Goal: Contribute content: Contribute content

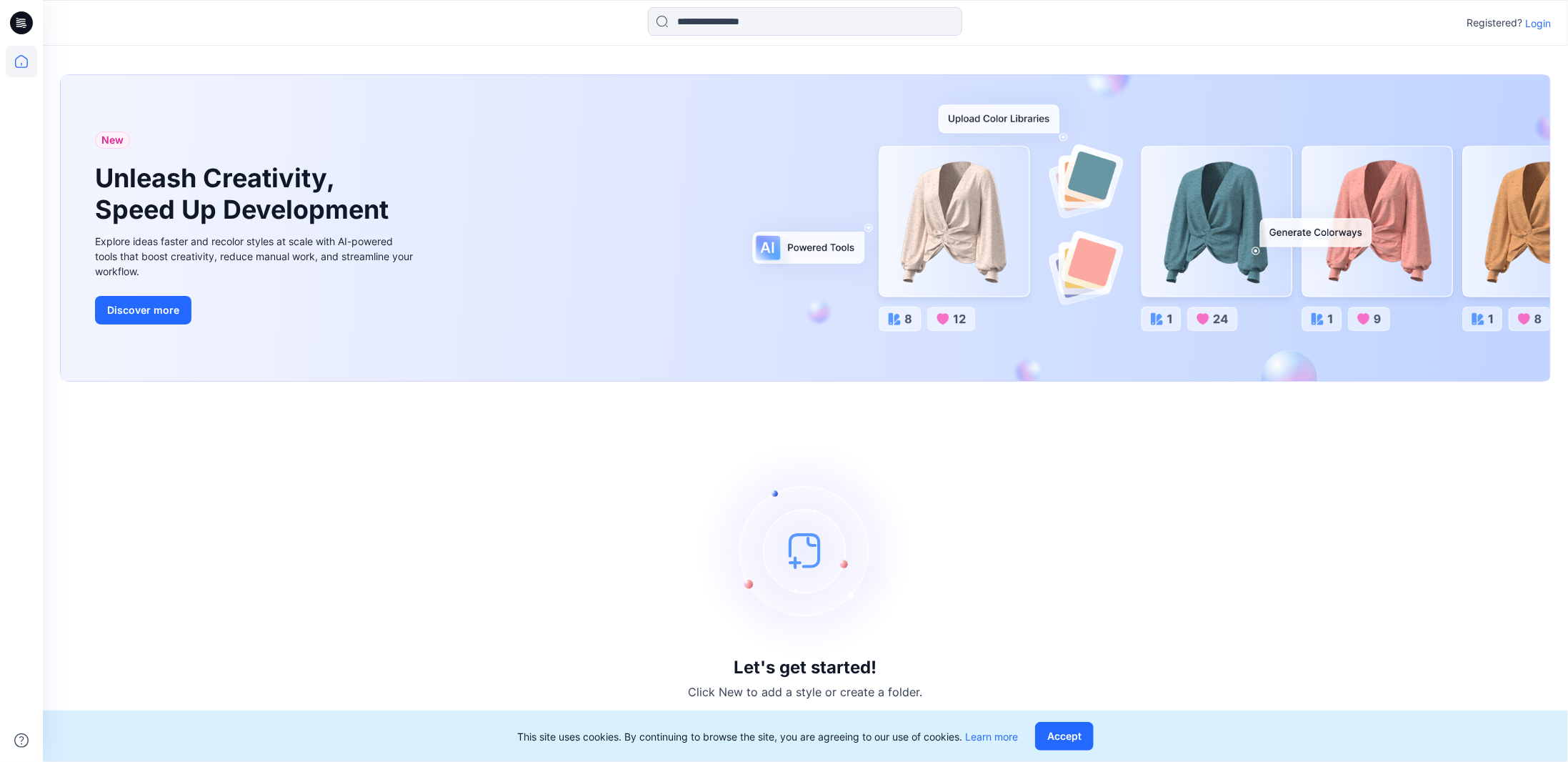
click at [1527, 20] on p "Login" at bounding box center [1539, 23] width 25 height 15
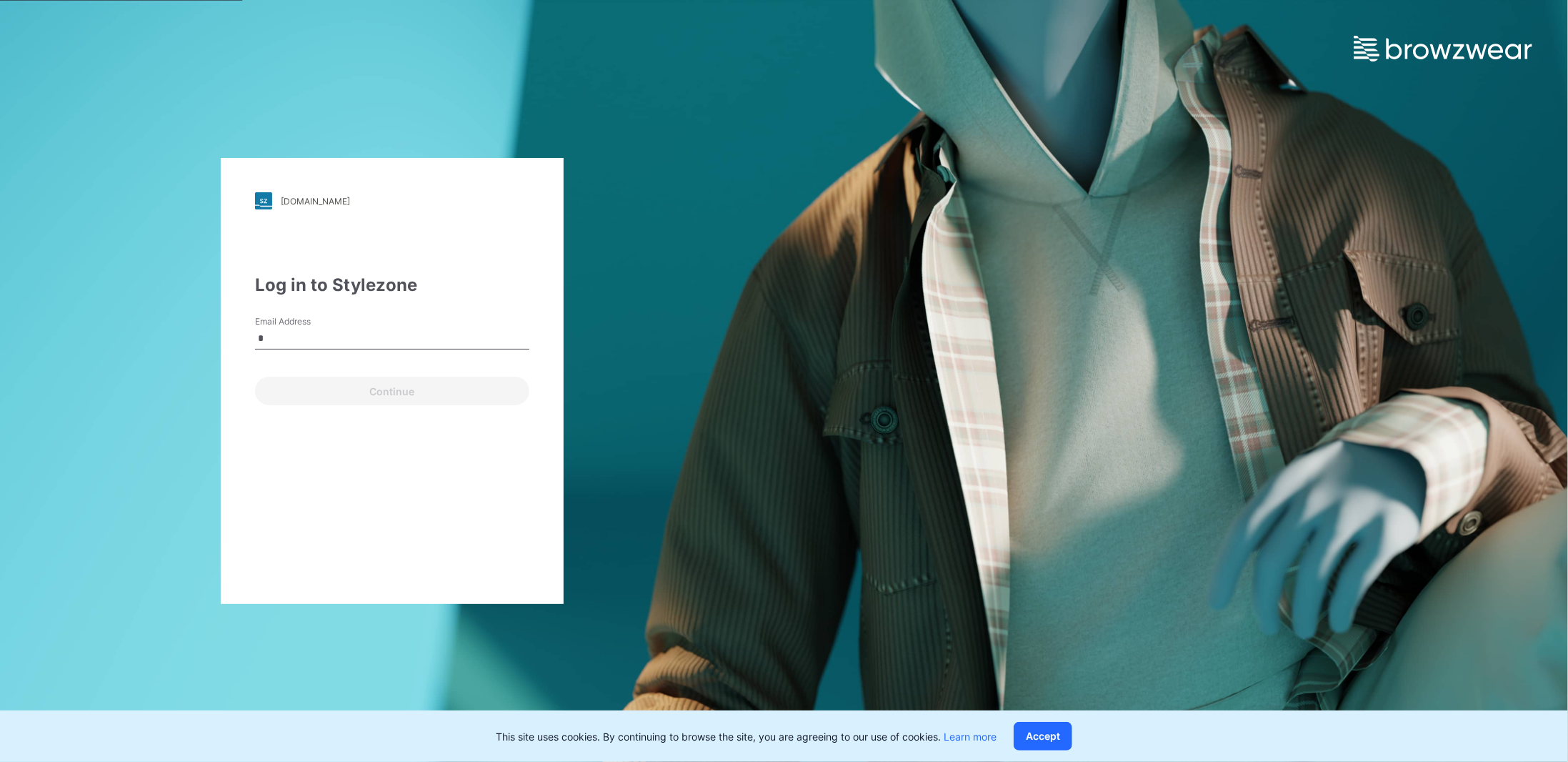
type input "**********"
click at [408, 388] on button "Continue" at bounding box center [392, 390] width 275 height 28
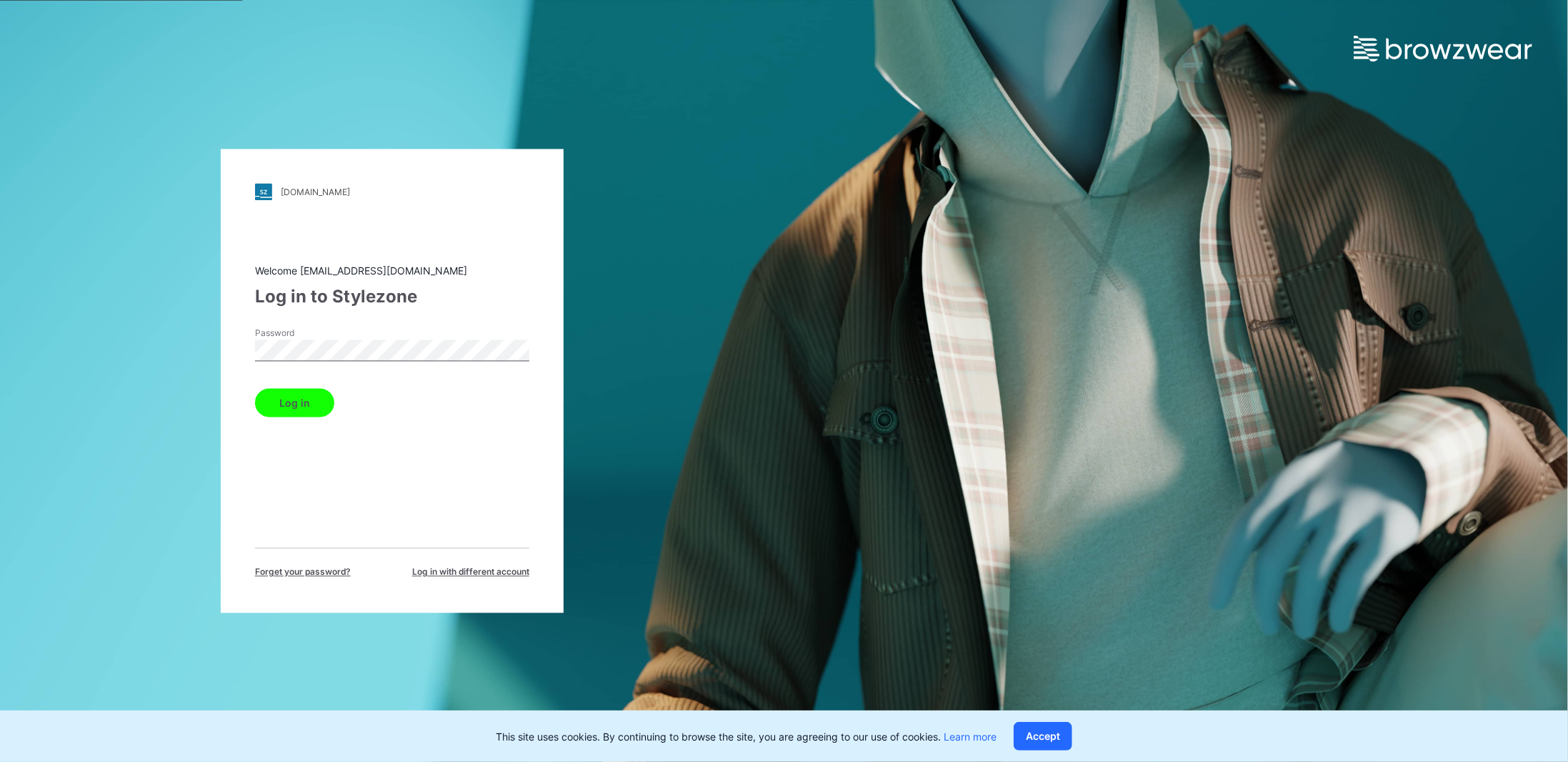
click at [255, 388] on button "Log in" at bounding box center [294, 402] width 79 height 28
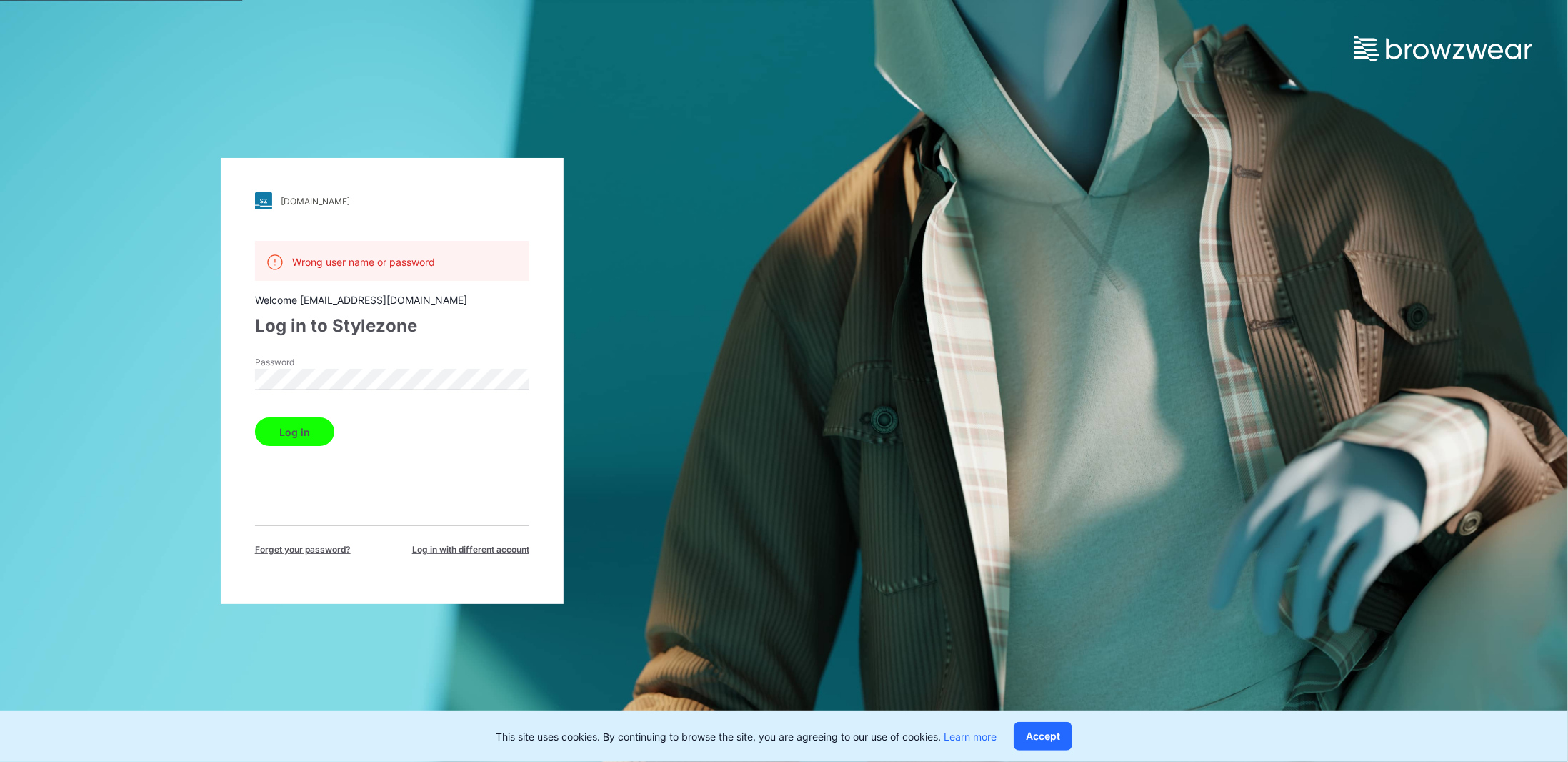
click at [249, 374] on div "[DOMAIN_NAME] Loading... Wrong user name or password Welcome [EMAIL_ADDRESS][DO…" at bounding box center [392, 381] width 343 height 446
click at [290, 436] on button "Log in" at bounding box center [294, 431] width 79 height 28
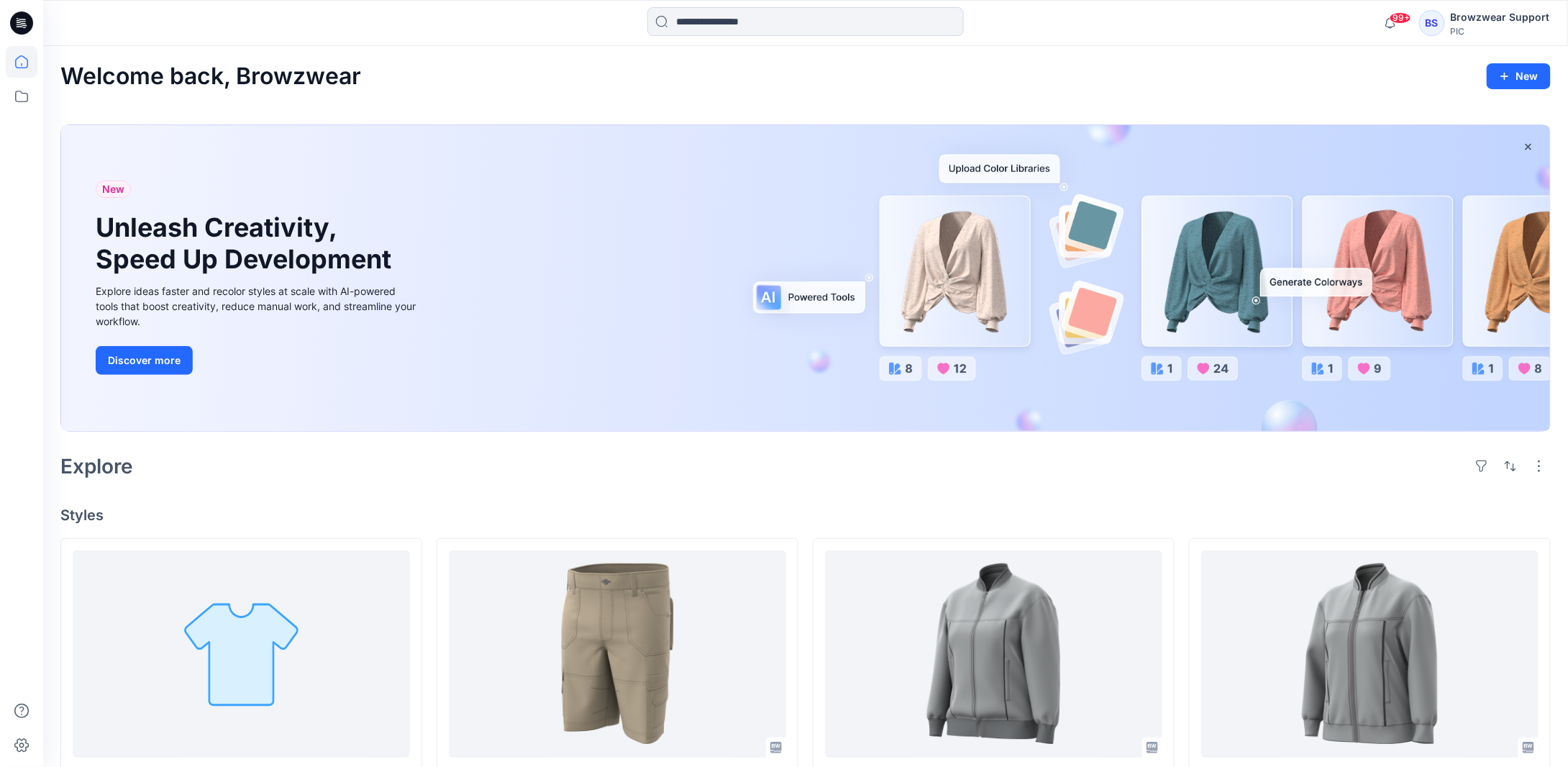
click at [1445, 20] on div "BS" at bounding box center [1432, 23] width 26 height 26
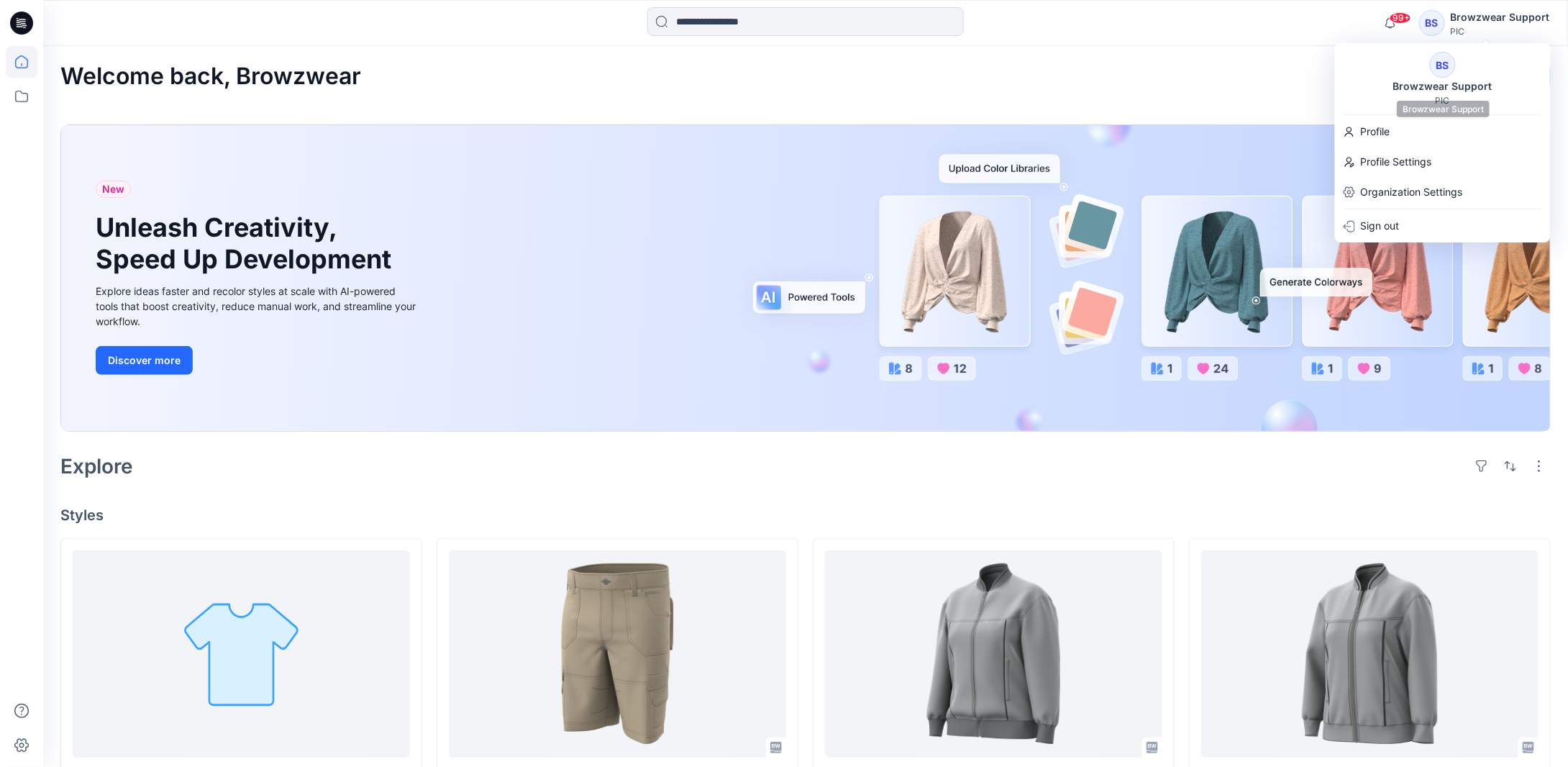
click at [1440, 77] on div "BS" at bounding box center [1443, 64] width 26 height 26
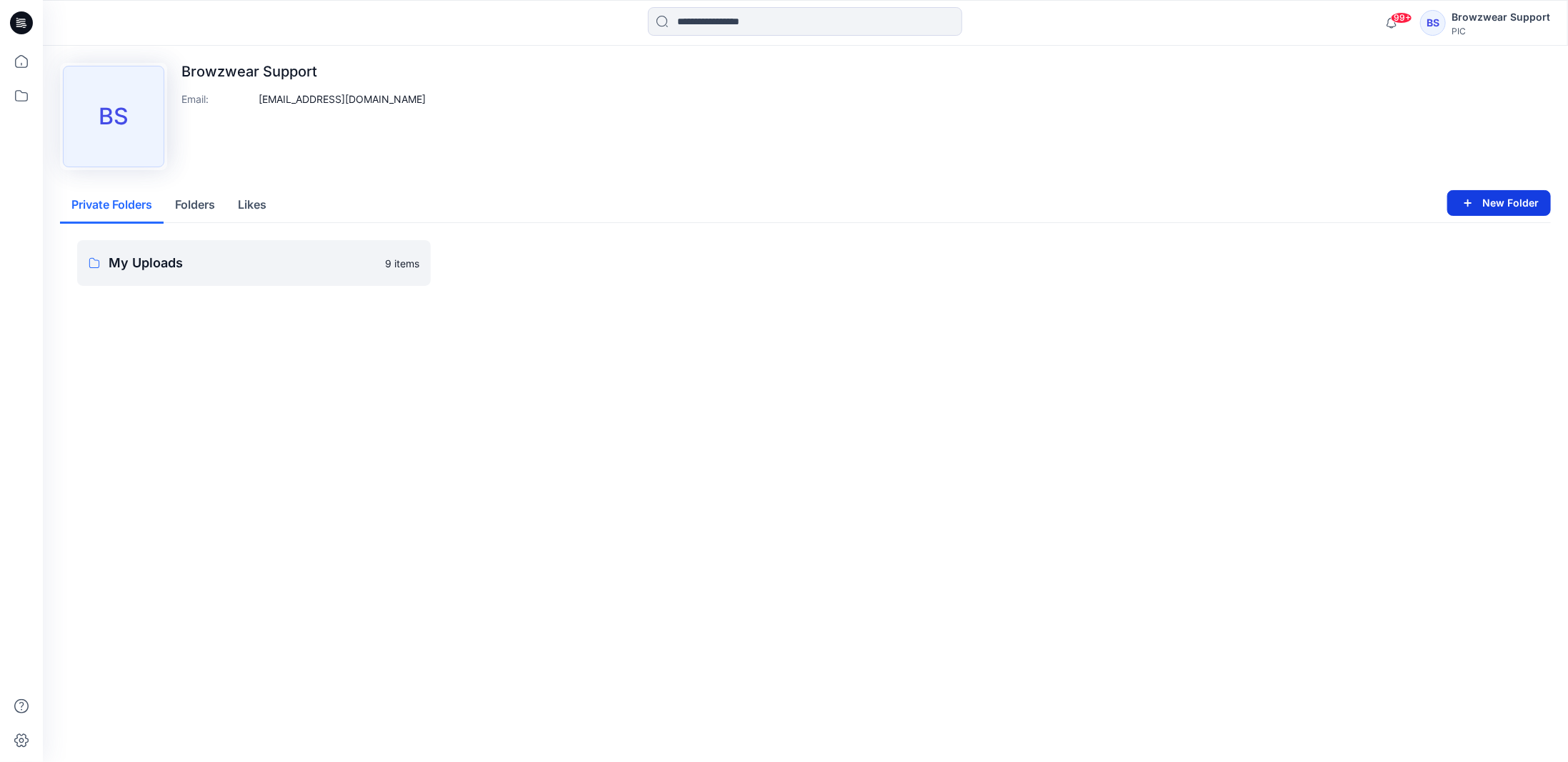
click at [1506, 209] on button "New Folder" at bounding box center [1499, 203] width 104 height 25
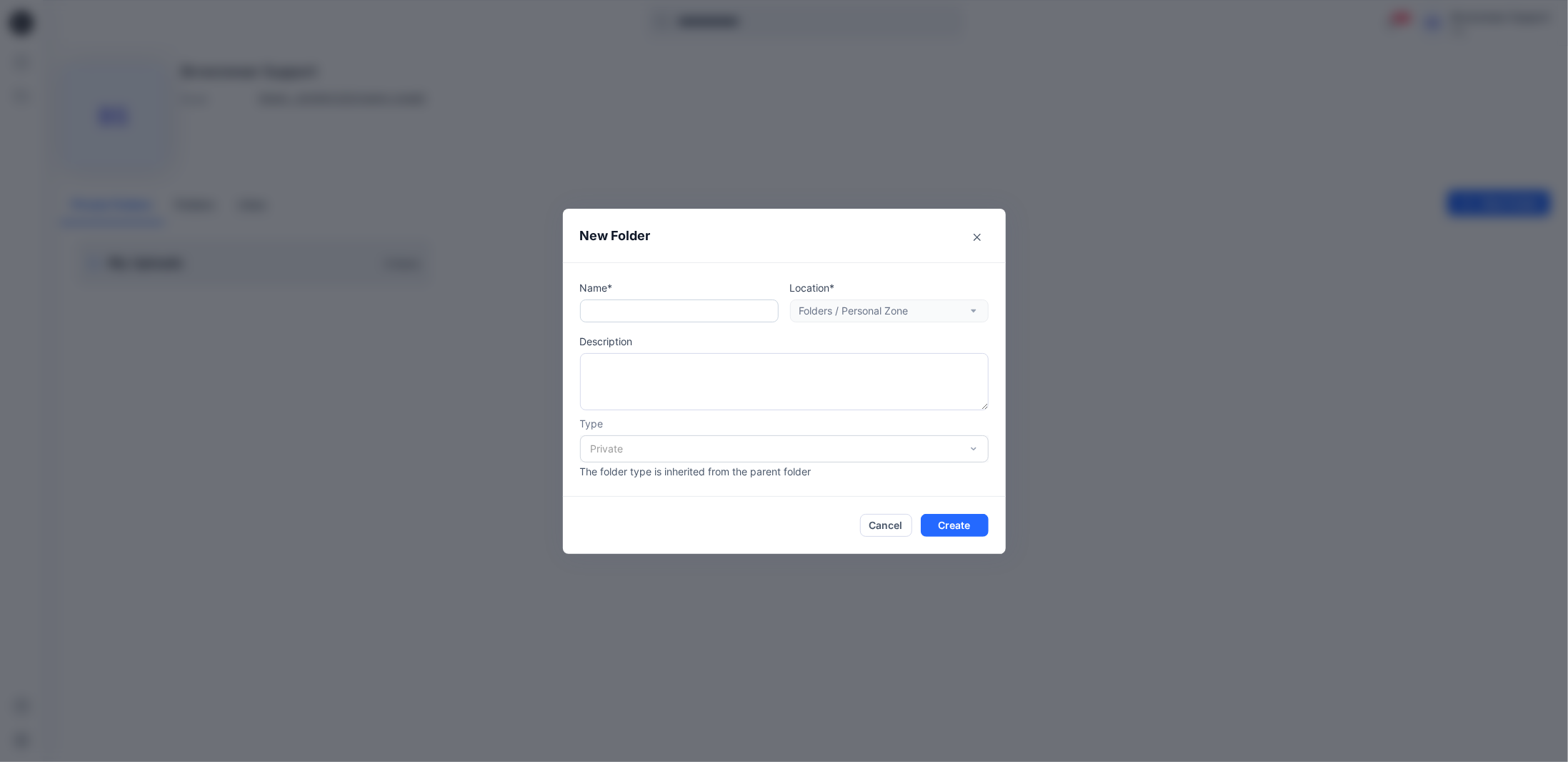
click at [684, 306] on input "text" at bounding box center [680, 310] width 199 height 23
click at [984, 227] on button "Close" at bounding box center [977, 236] width 23 height 23
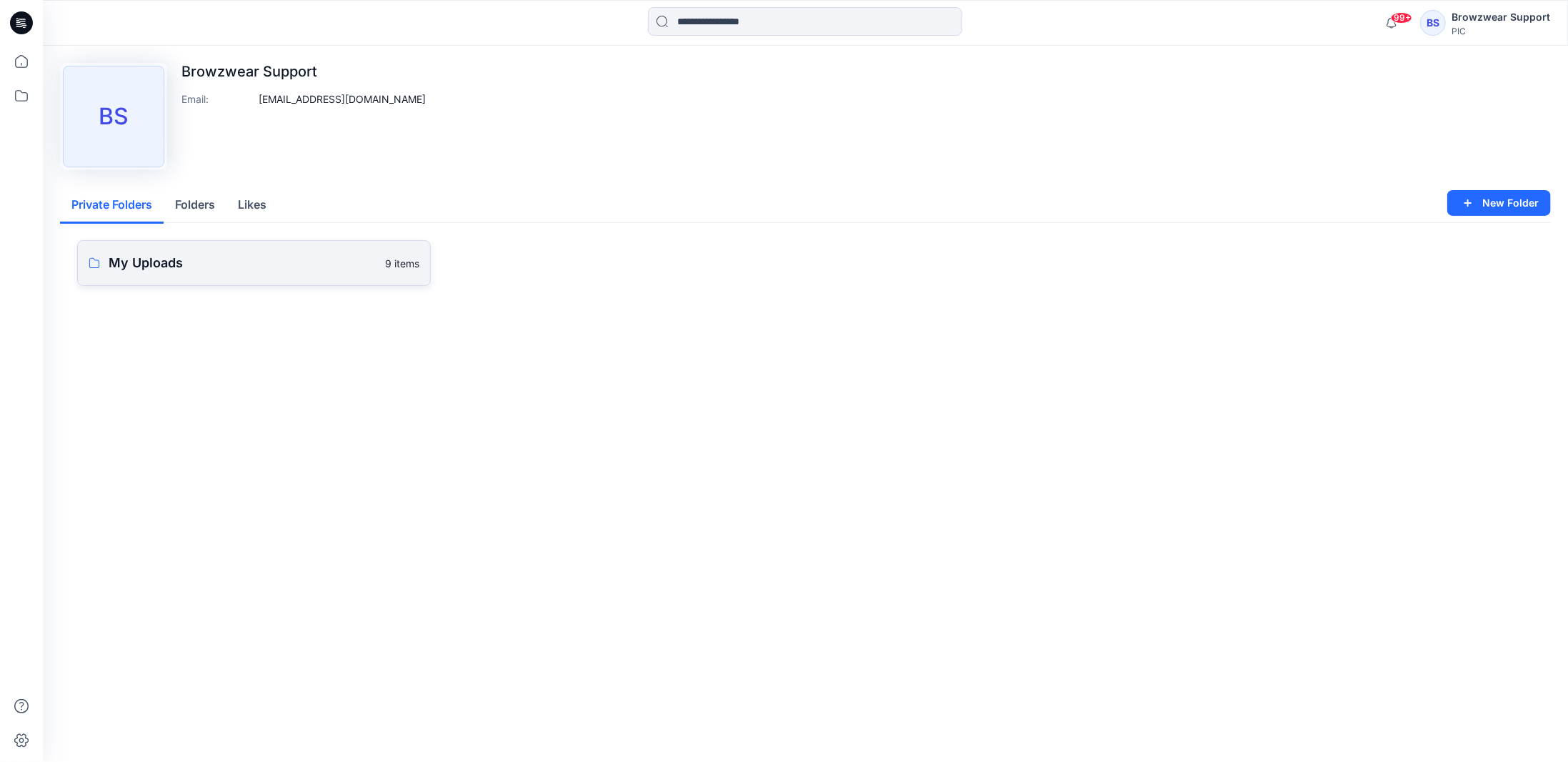
click at [214, 267] on p "My Uploads" at bounding box center [242, 263] width 268 height 20
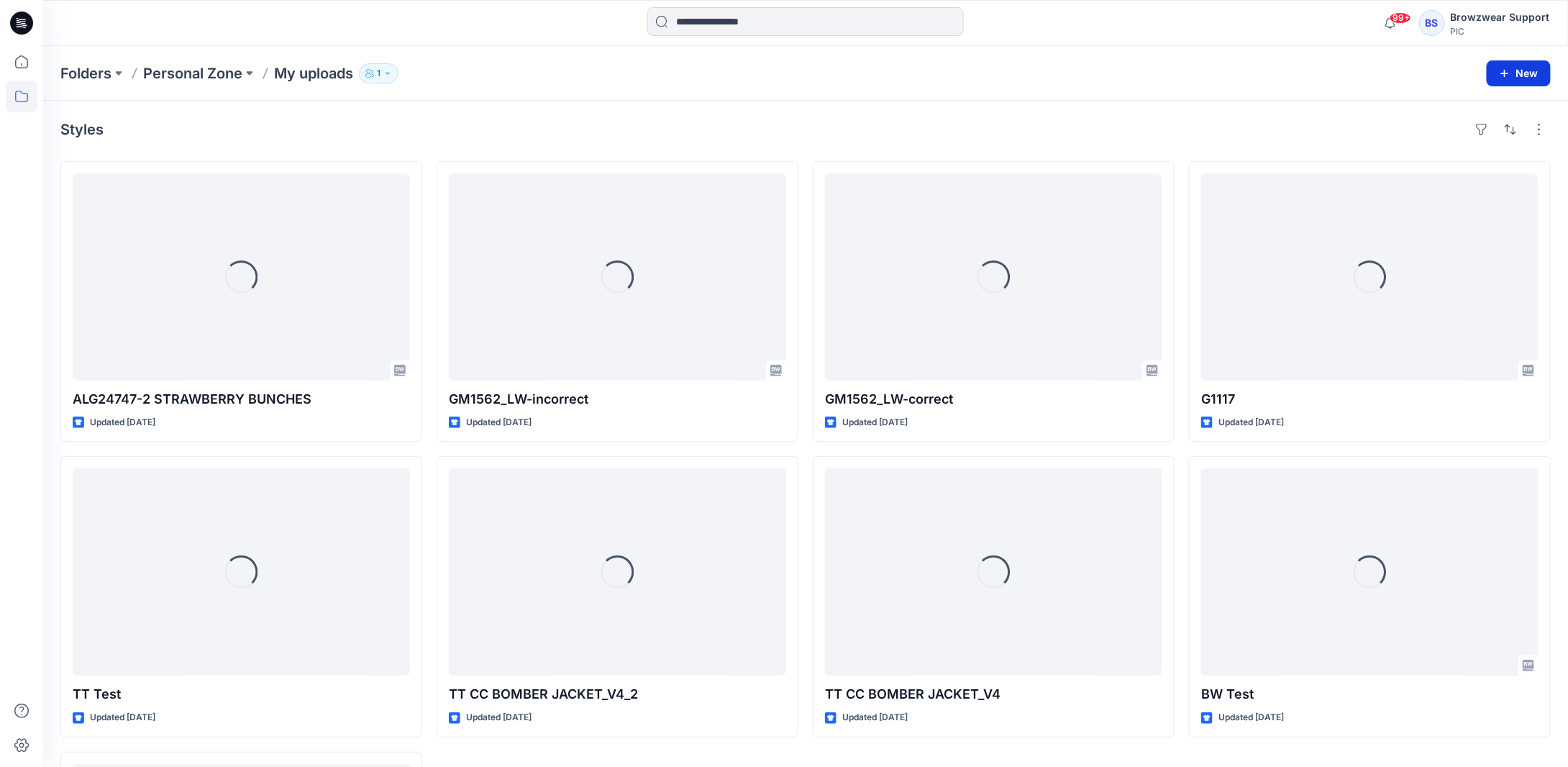
click at [1509, 70] on icon "button" at bounding box center [1505, 73] width 12 height 12
click at [1466, 110] on p "New Style" at bounding box center [1473, 108] width 48 height 17
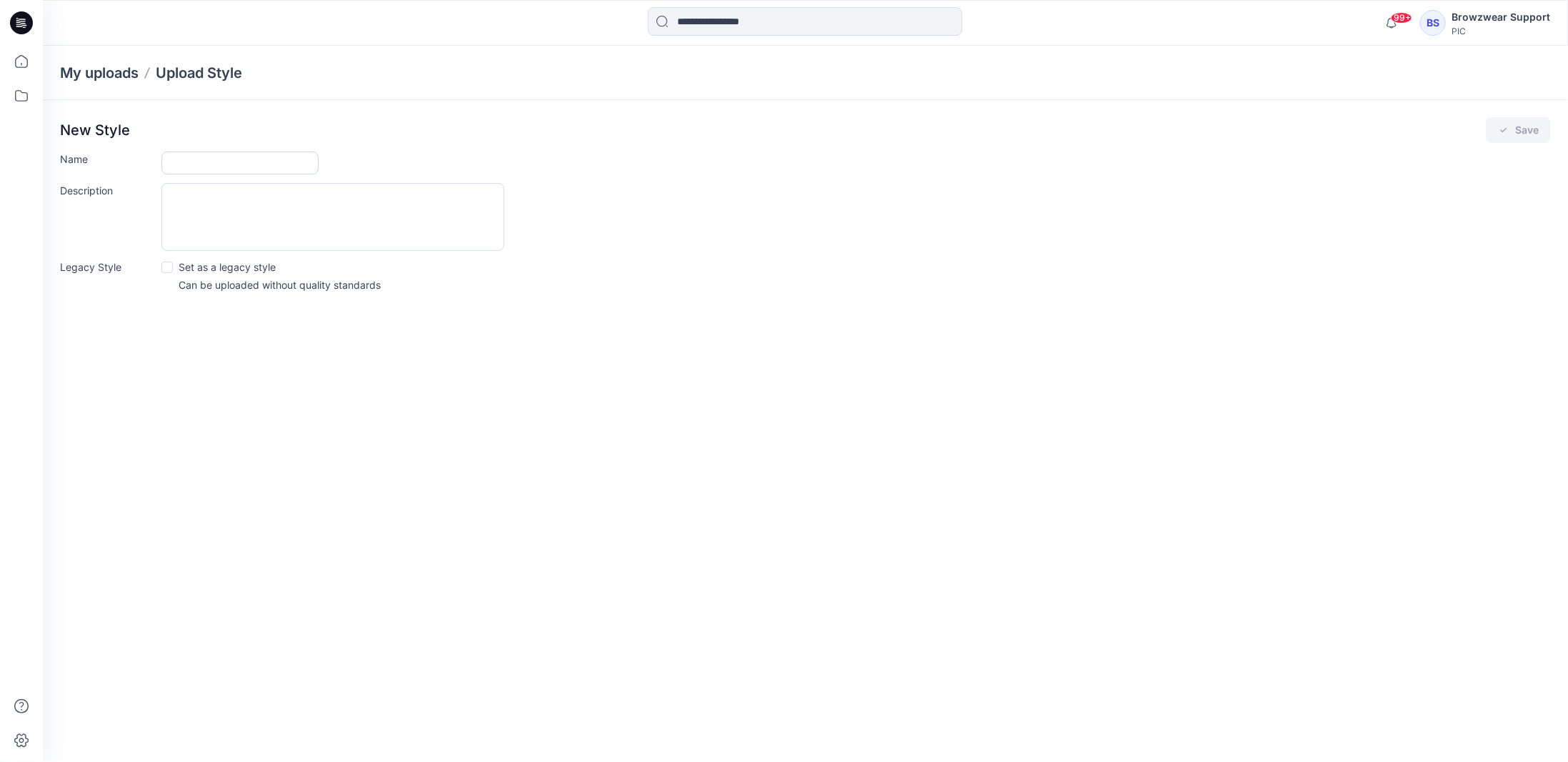
click at [288, 169] on input "Name" at bounding box center [240, 162] width 157 height 23
type input "****"
click at [1513, 127] on button "Save" at bounding box center [1518, 129] width 65 height 25
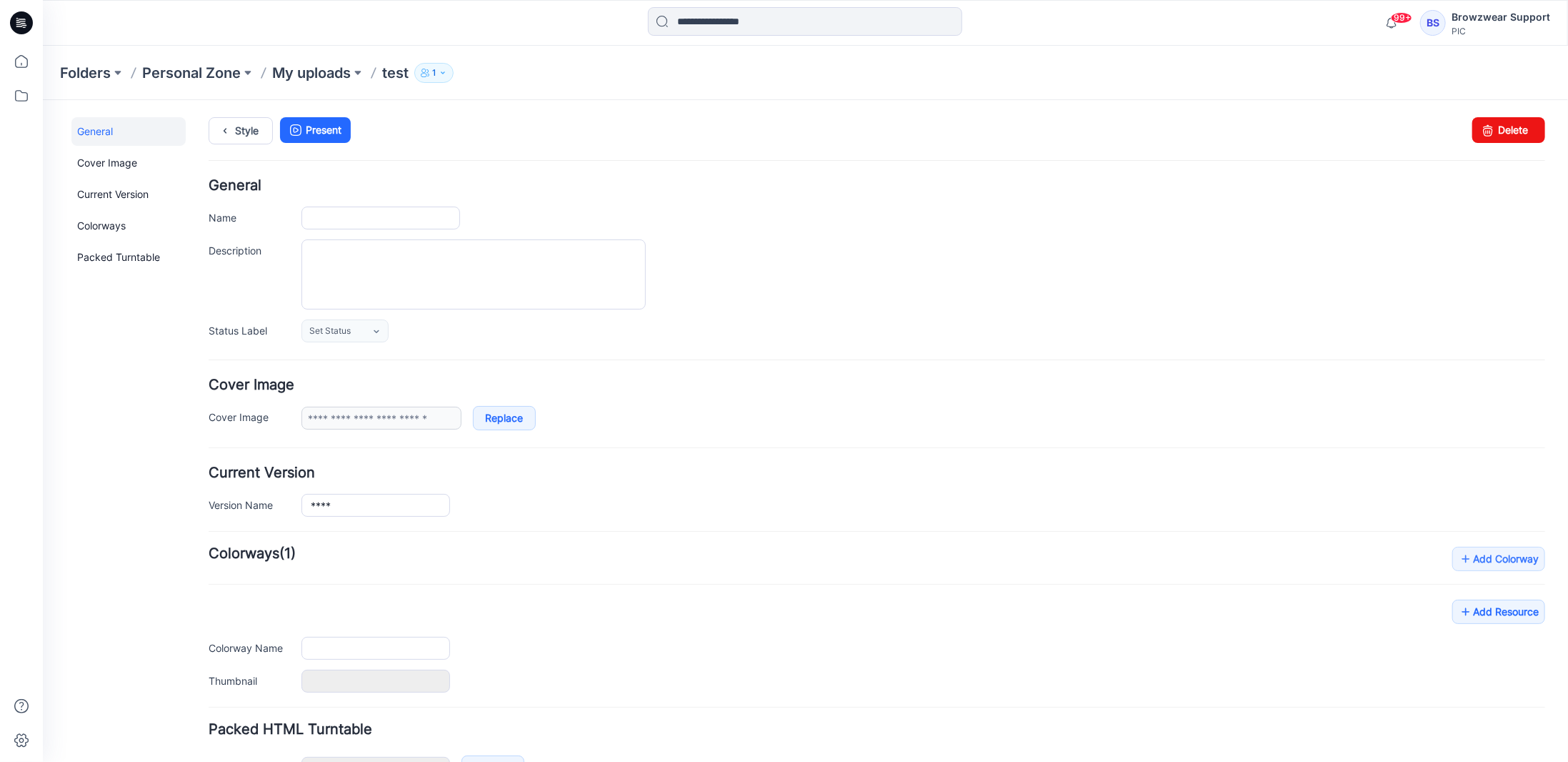
type input "****"
type input "**********"
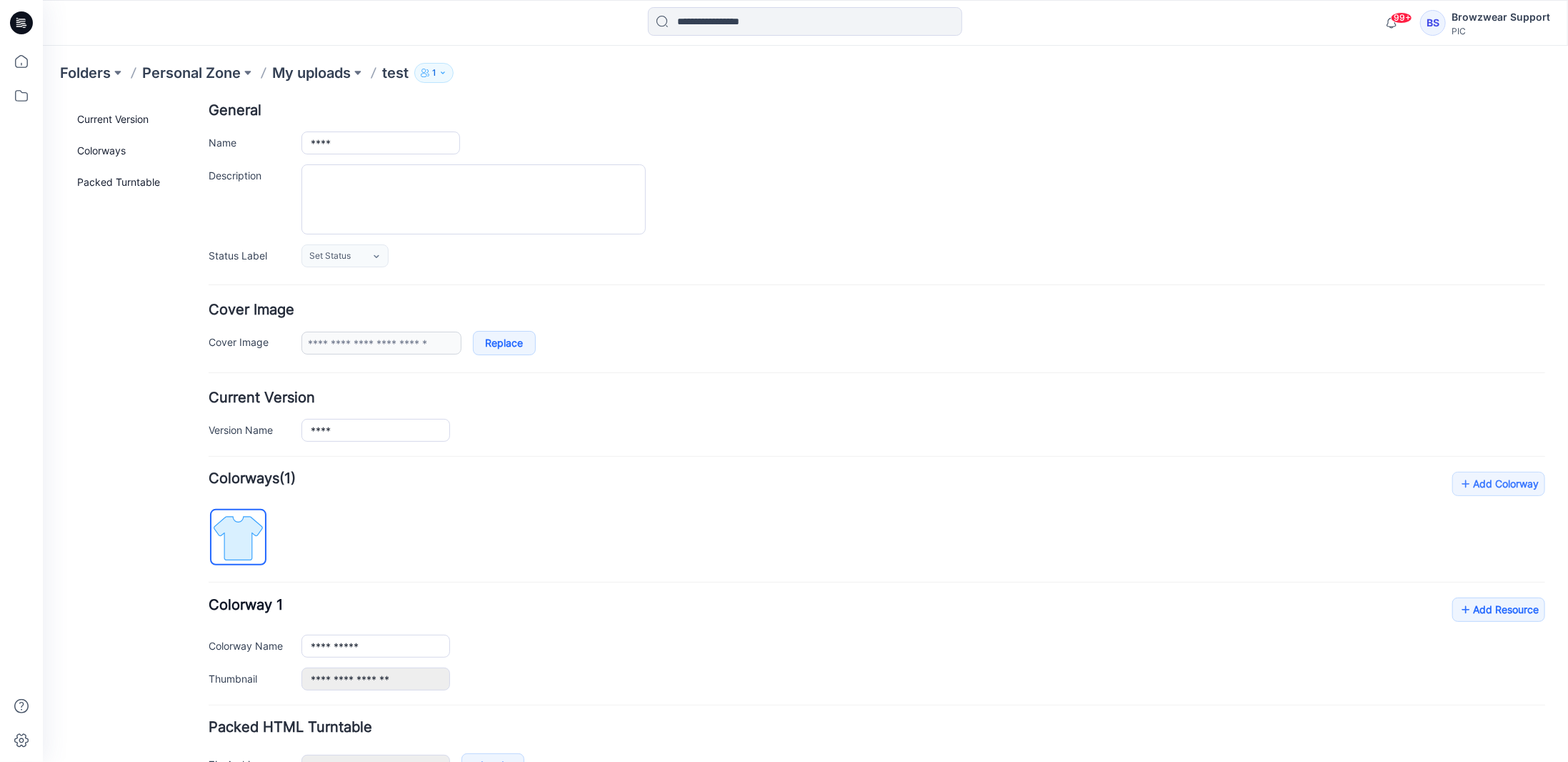
scroll to position [161, 0]
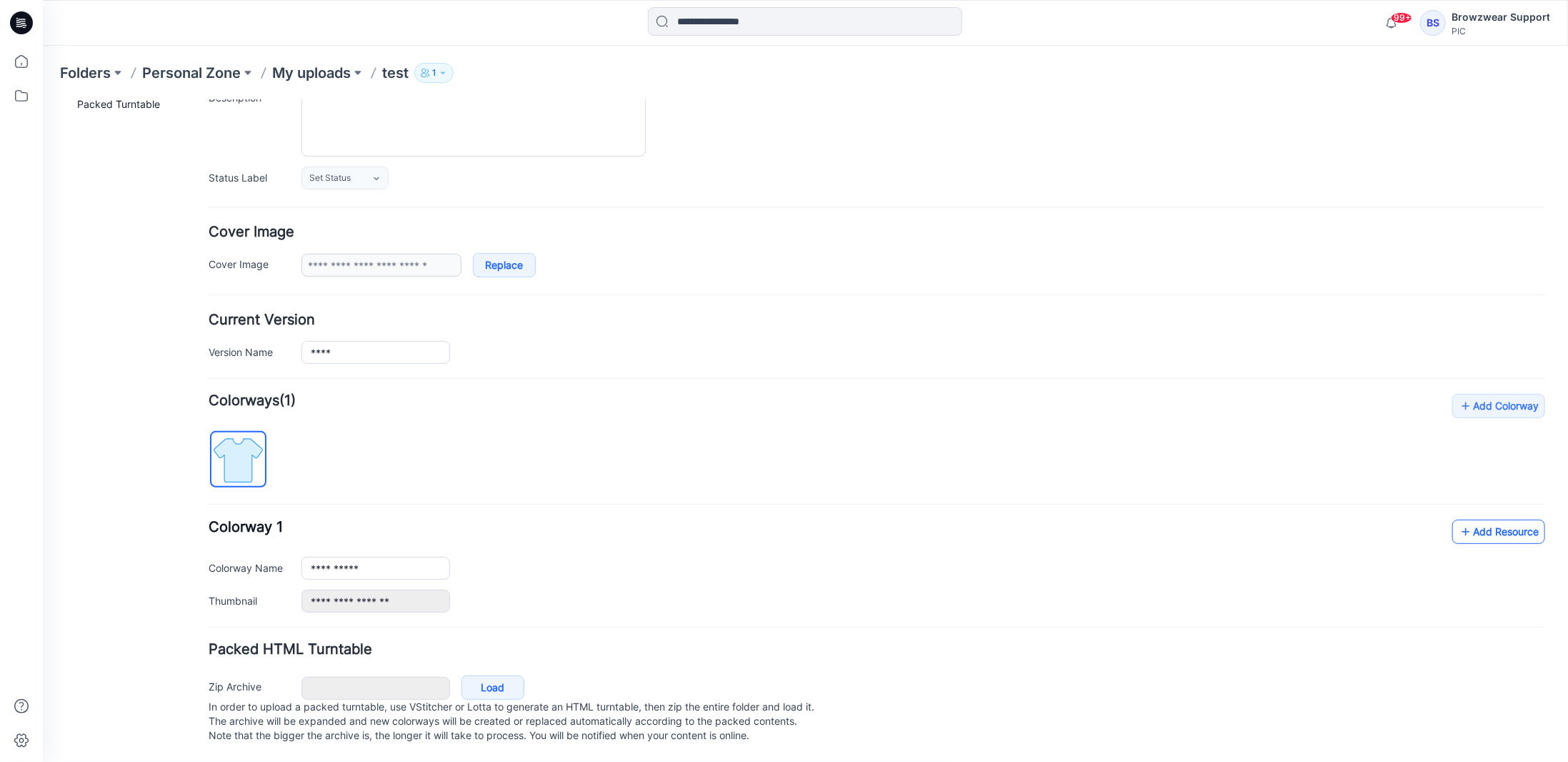
click at [1481, 520] on link "Add Resource" at bounding box center [1497, 531] width 93 height 25
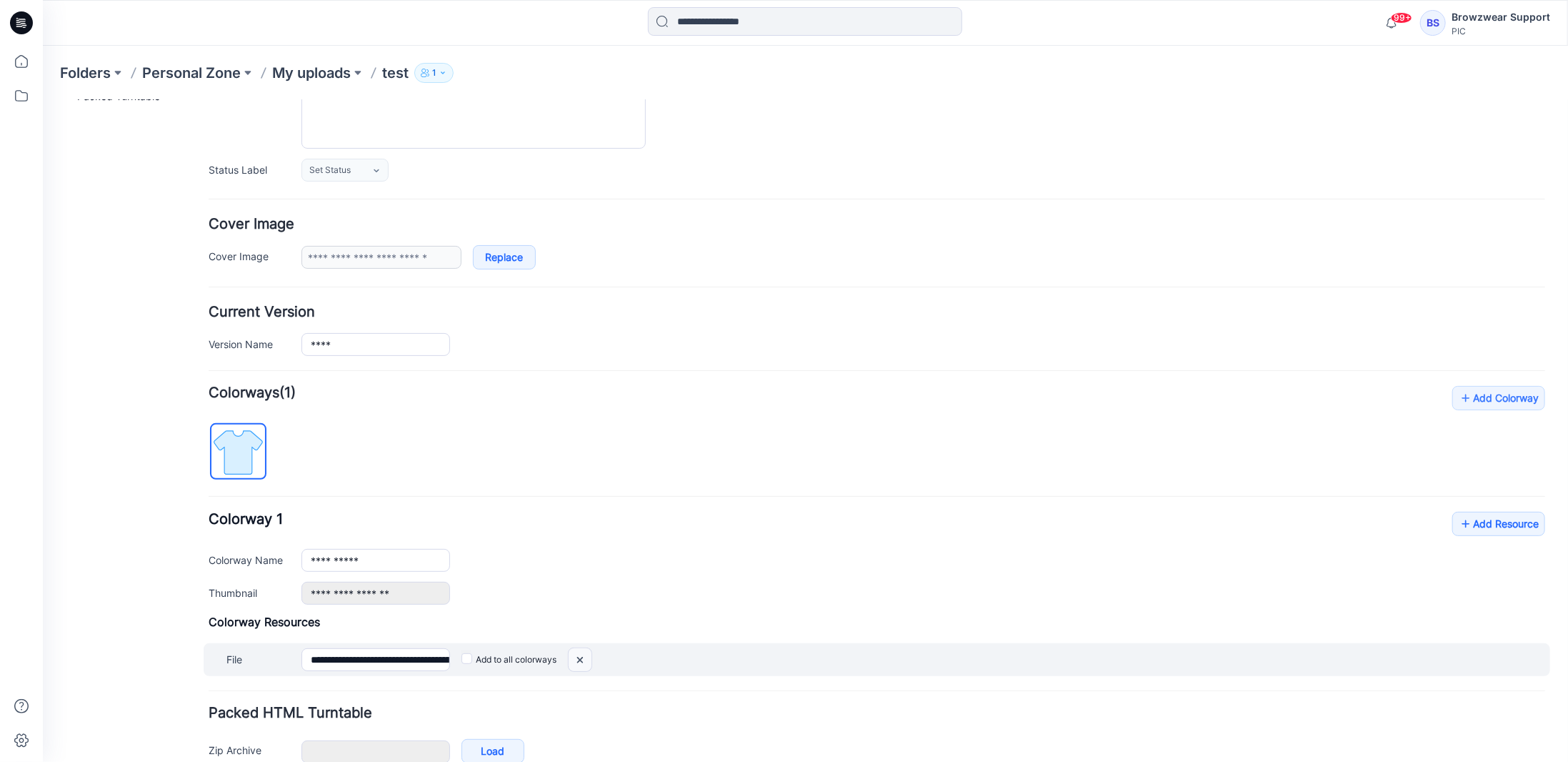
drag, startPoint x: 883, startPoint y: 163, endPoint x: 578, endPoint y: 654, distance: 578.0
click at [578, 654] on img at bounding box center [579, 659] width 23 height 24
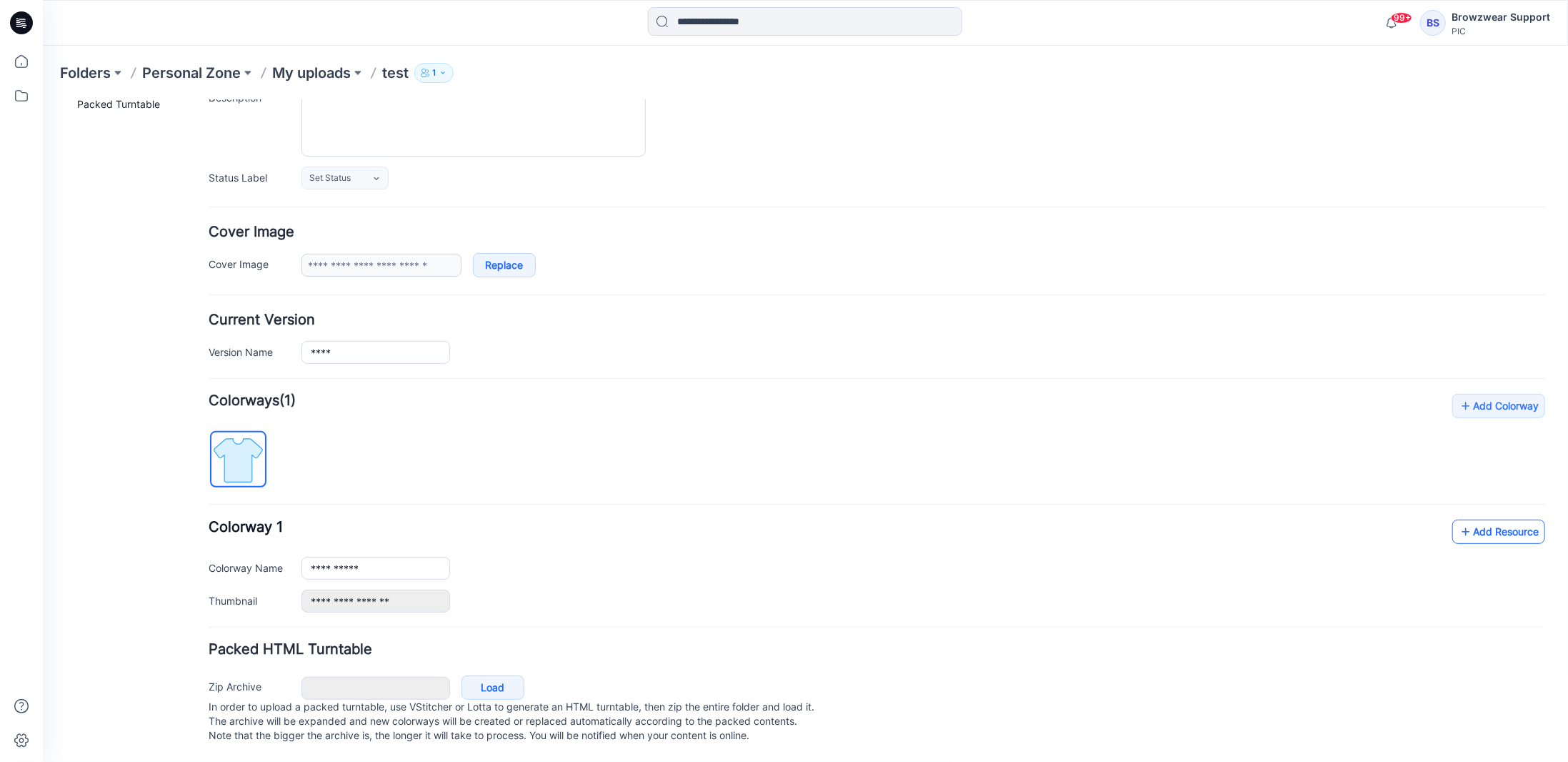
click at [1508, 519] on link "Add Resource" at bounding box center [1497, 531] width 93 height 25
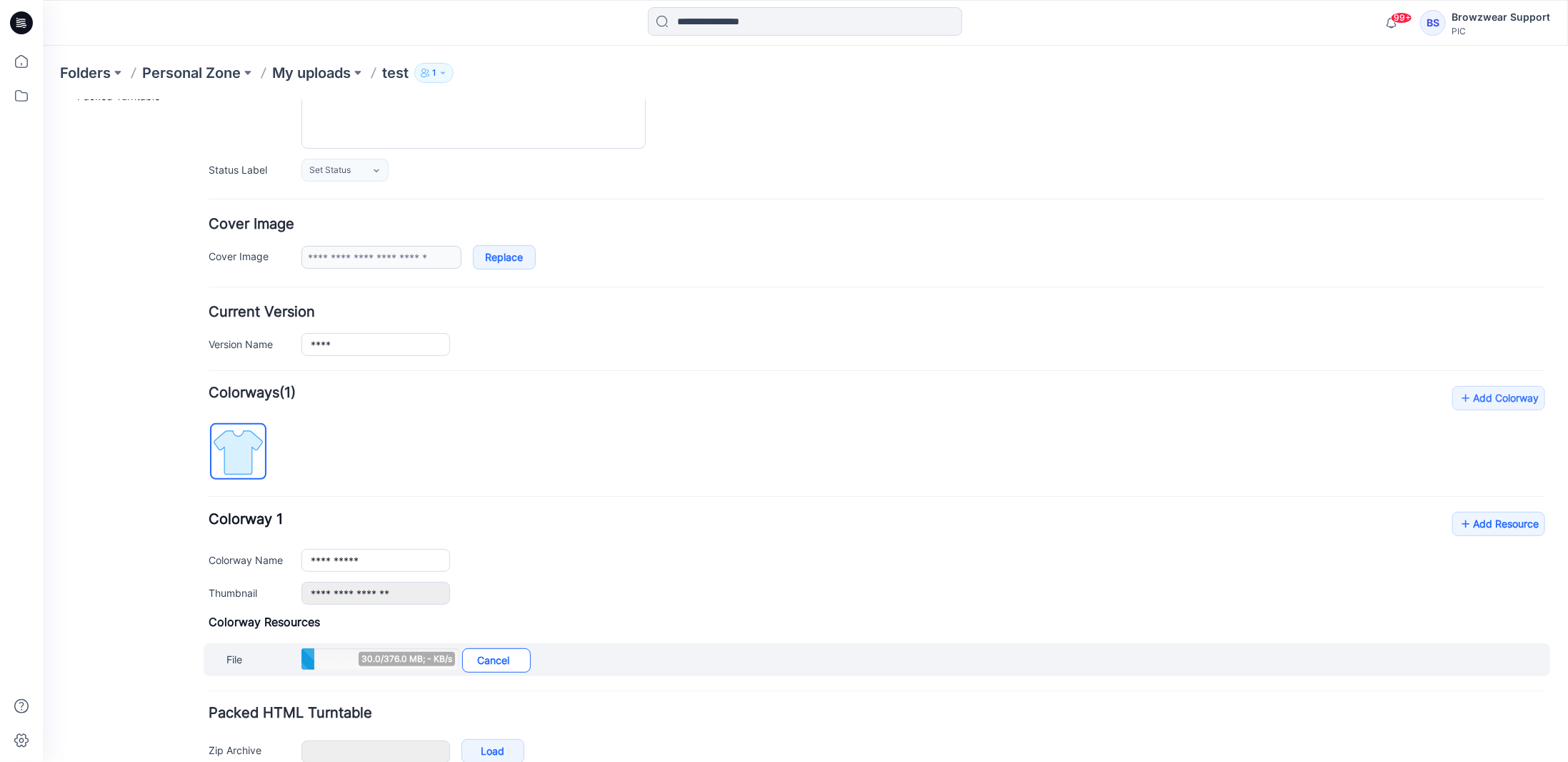
click at [482, 649] on link "Cancel" at bounding box center [496, 659] width 69 height 25
